Goal: Task Accomplishment & Management: Use online tool/utility

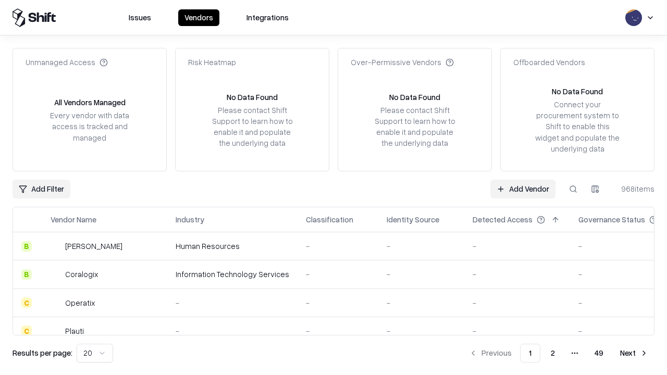
click at [522, 189] on link "Add Vendor" at bounding box center [522, 189] width 65 height 19
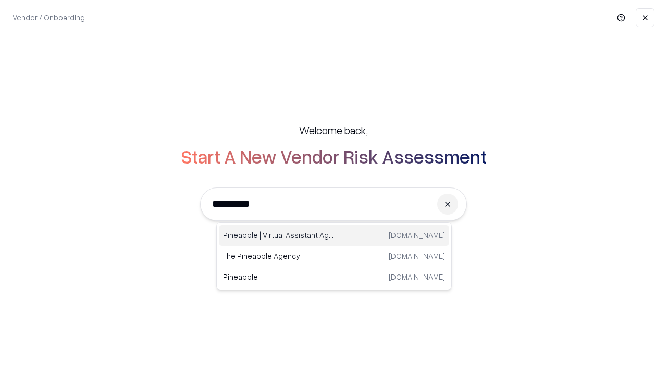
click at [334, 235] on div "Pineapple | Virtual Assistant Agency [DOMAIN_NAME]" at bounding box center [334, 235] width 230 height 21
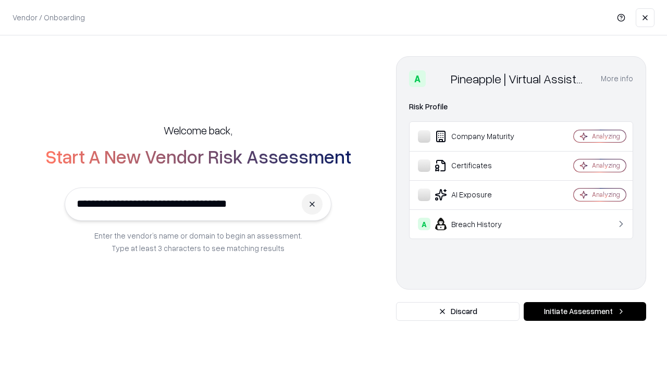
type input "**********"
click at [584, 311] on button "Initiate Assessment" at bounding box center [584, 311] width 122 height 19
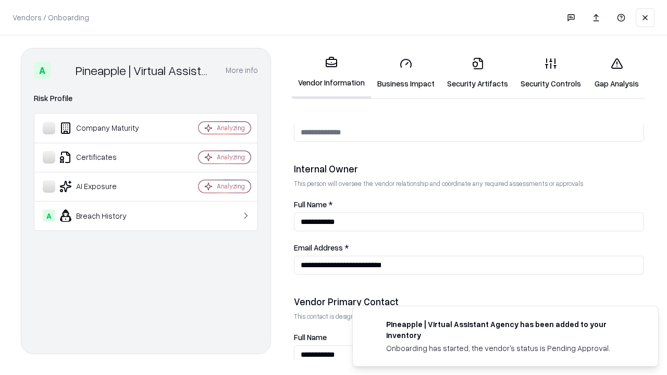
scroll to position [540, 0]
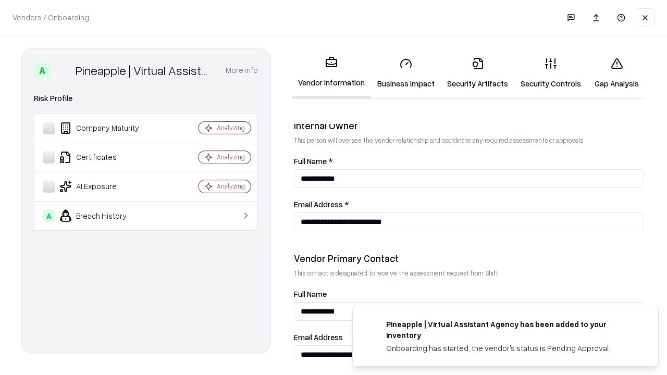
click at [406, 73] on link "Business Impact" at bounding box center [406, 73] width 70 height 48
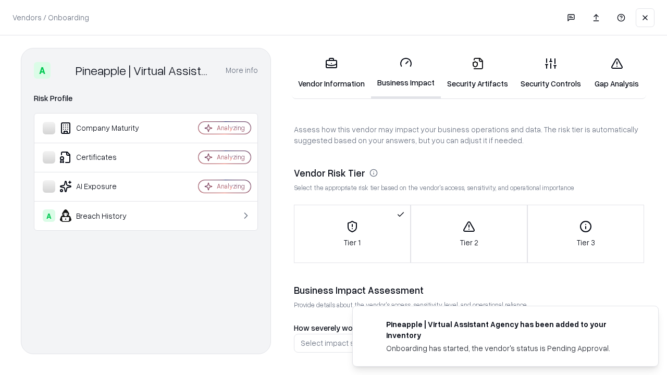
click at [477, 73] on link "Security Artifacts" at bounding box center [477, 73] width 73 height 48
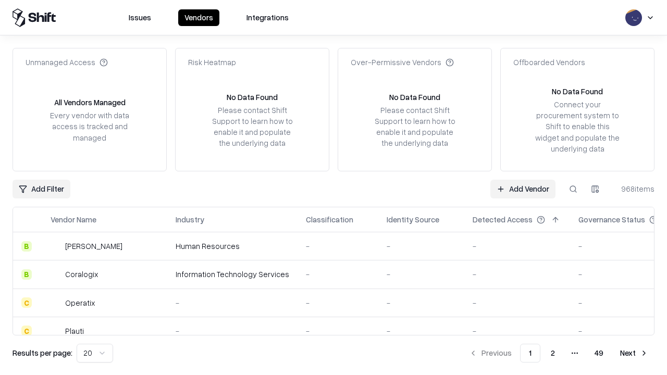
click at [522, 189] on link "Add Vendor" at bounding box center [522, 189] width 65 height 19
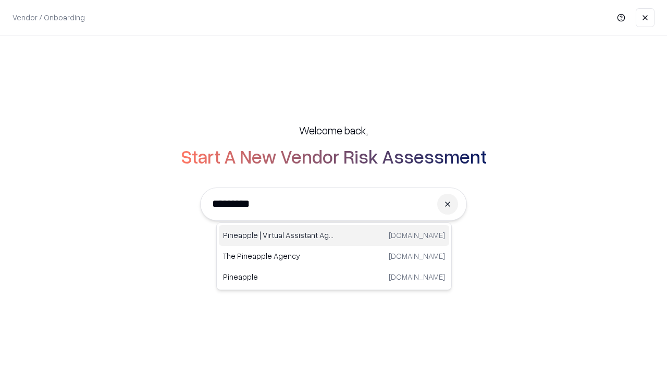
click at [334, 235] on div "Pineapple | Virtual Assistant Agency [DOMAIN_NAME]" at bounding box center [334, 235] width 230 height 21
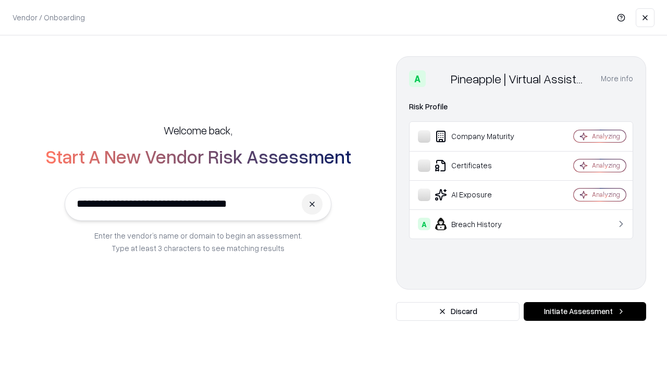
type input "**********"
click at [584, 311] on button "Initiate Assessment" at bounding box center [584, 311] width 122 height 19
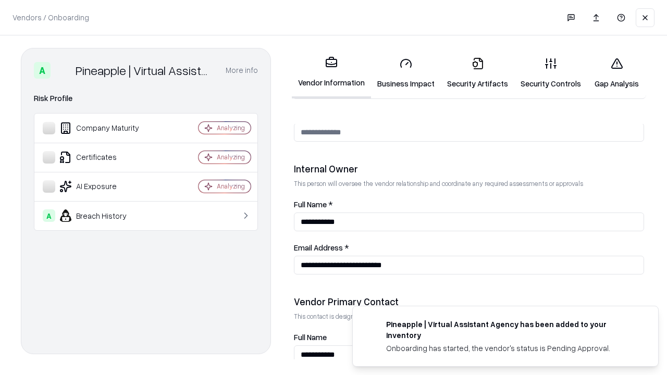
scroll to position [540, 0]
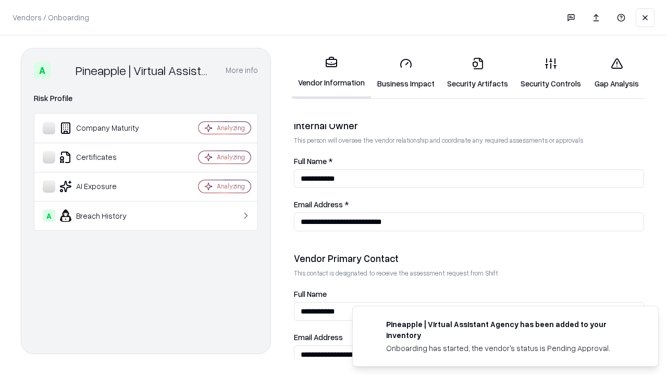
click at [616, 73] on link "Gap Analysis" at bounding box center [616, 73] width 59 height 48
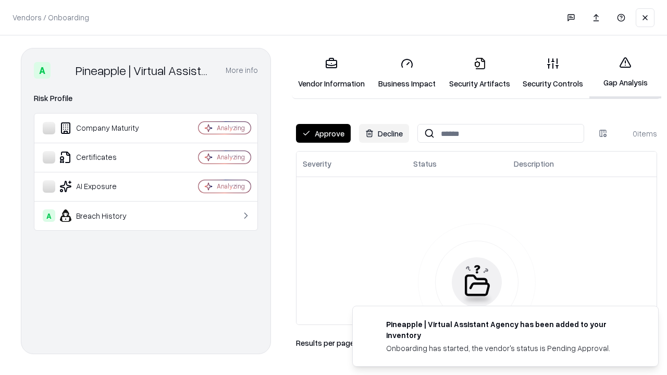
click at [323, 133] on button "Approve" at bounding box center [323, 133] width 55 height 19
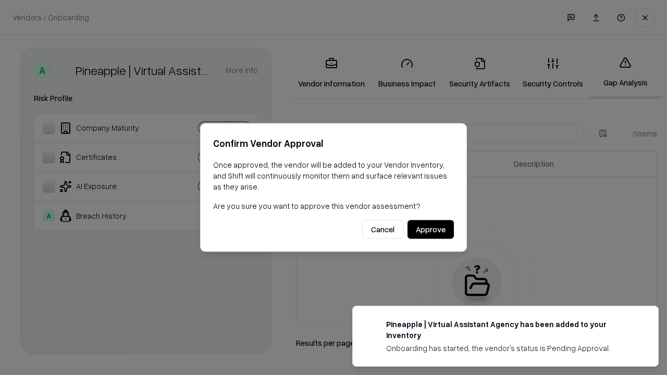
click at [430, 229] on button "Approve" at bounding box center [430, 229] width 46 height 19
